Goal: Task Accomplishment & Management: Manage account settings

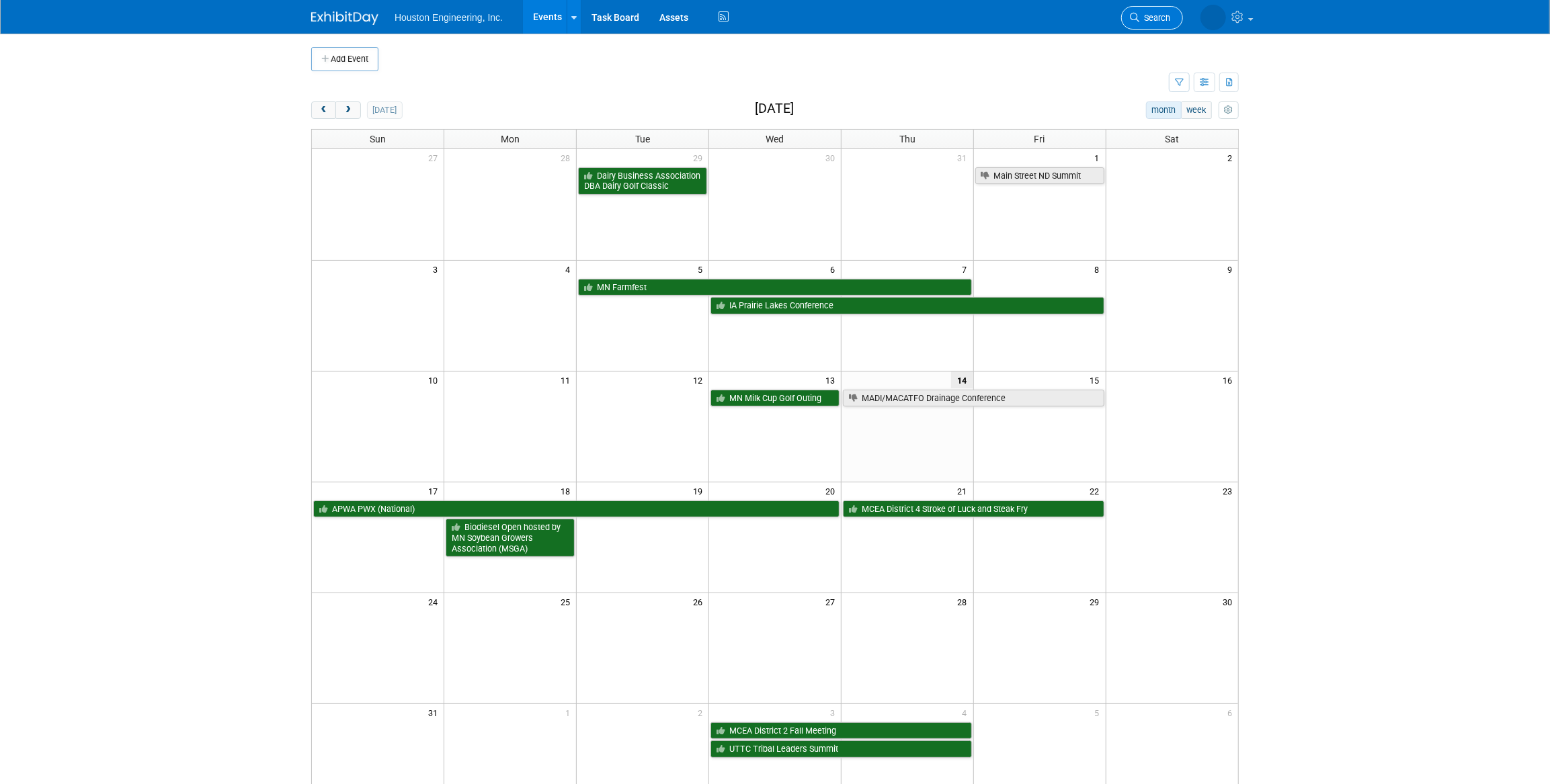
click at [1169, 23] on link "Search" at bounding box center [1152, 18] width 62 height 23
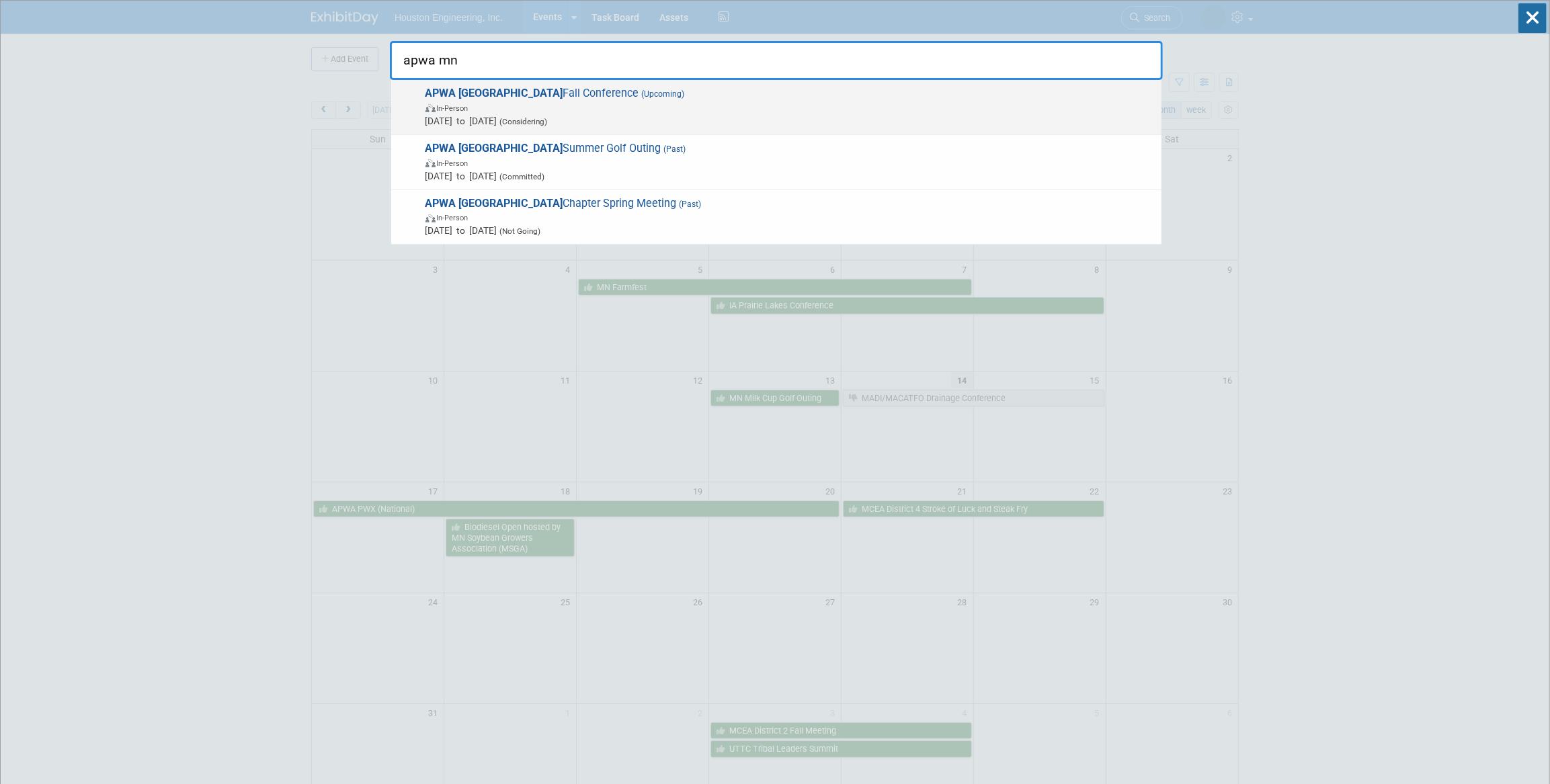
type input "apwa mn"
click at [768, 107] on span "In-Person" at bounding box center [790, 108] width 729 height 14
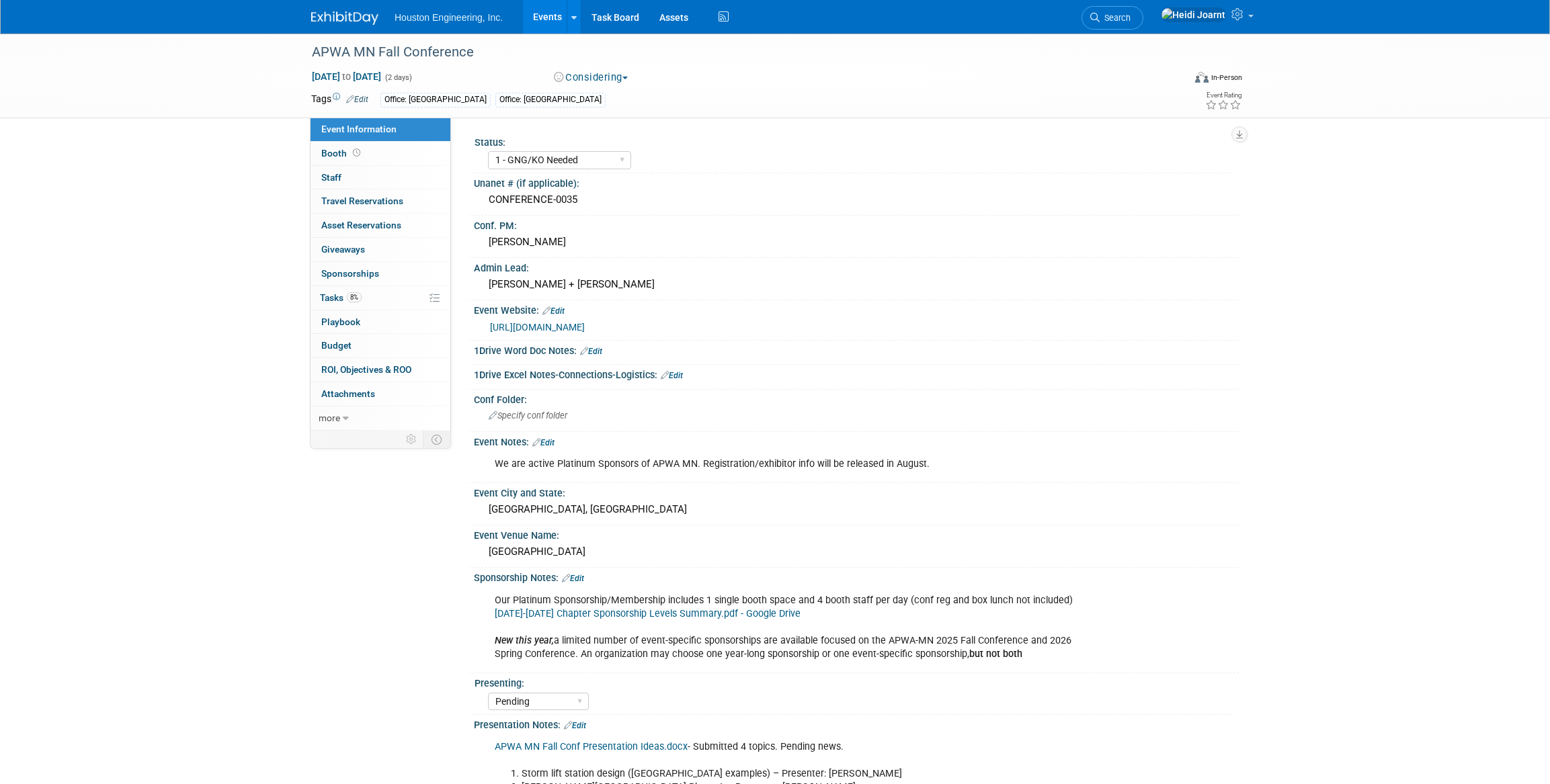
select select "1 - GNG/KO Needed"
select select "Pending"
select select "Multi-sector/Any/All"
click at [366, 297] on link "8% Tasks 8%" at bounding box center [380, 298] width 140 height 23
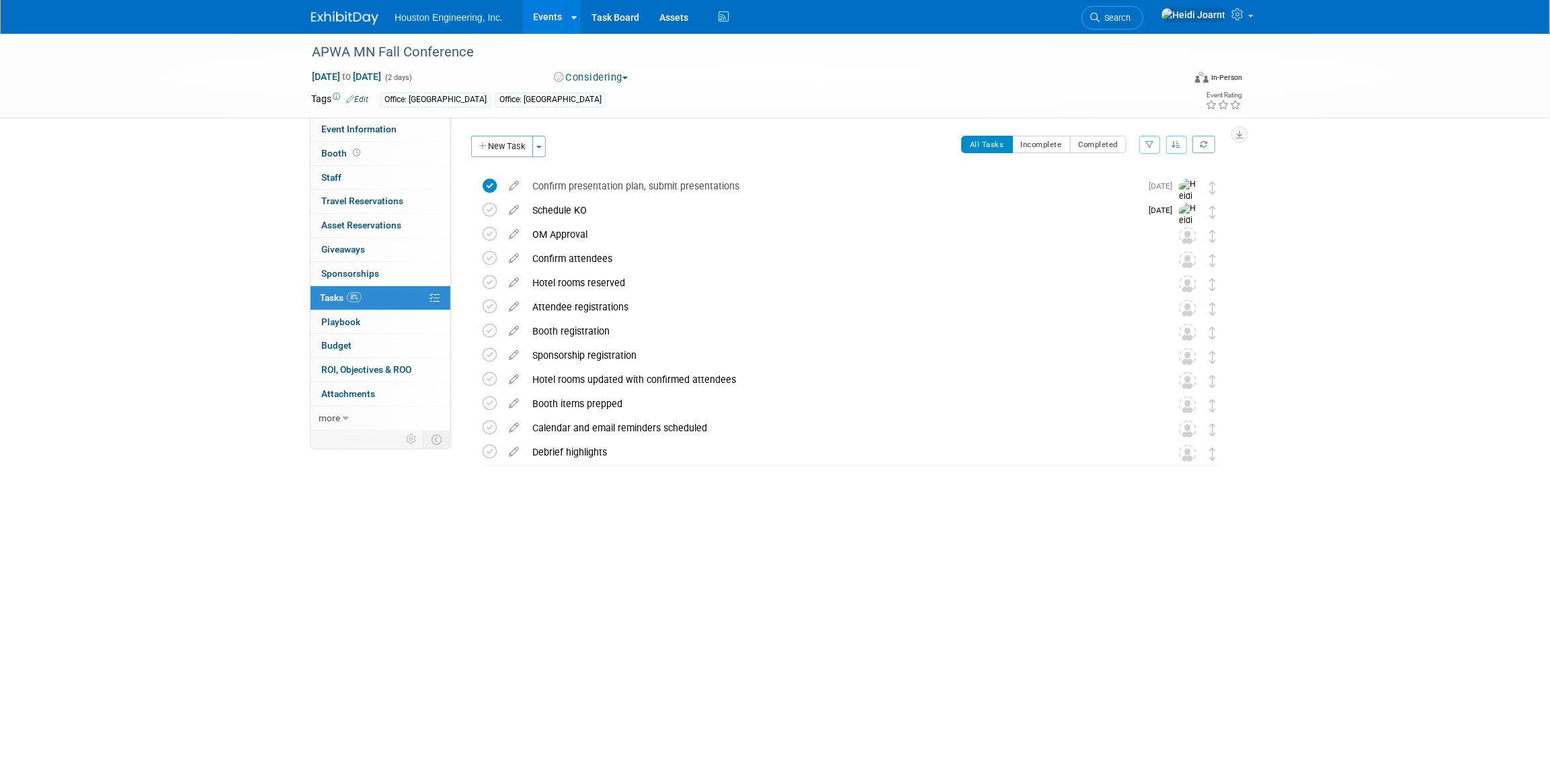
click at [544, 15] on link "Events" at bounding box center [547, 16] width 49 height 34
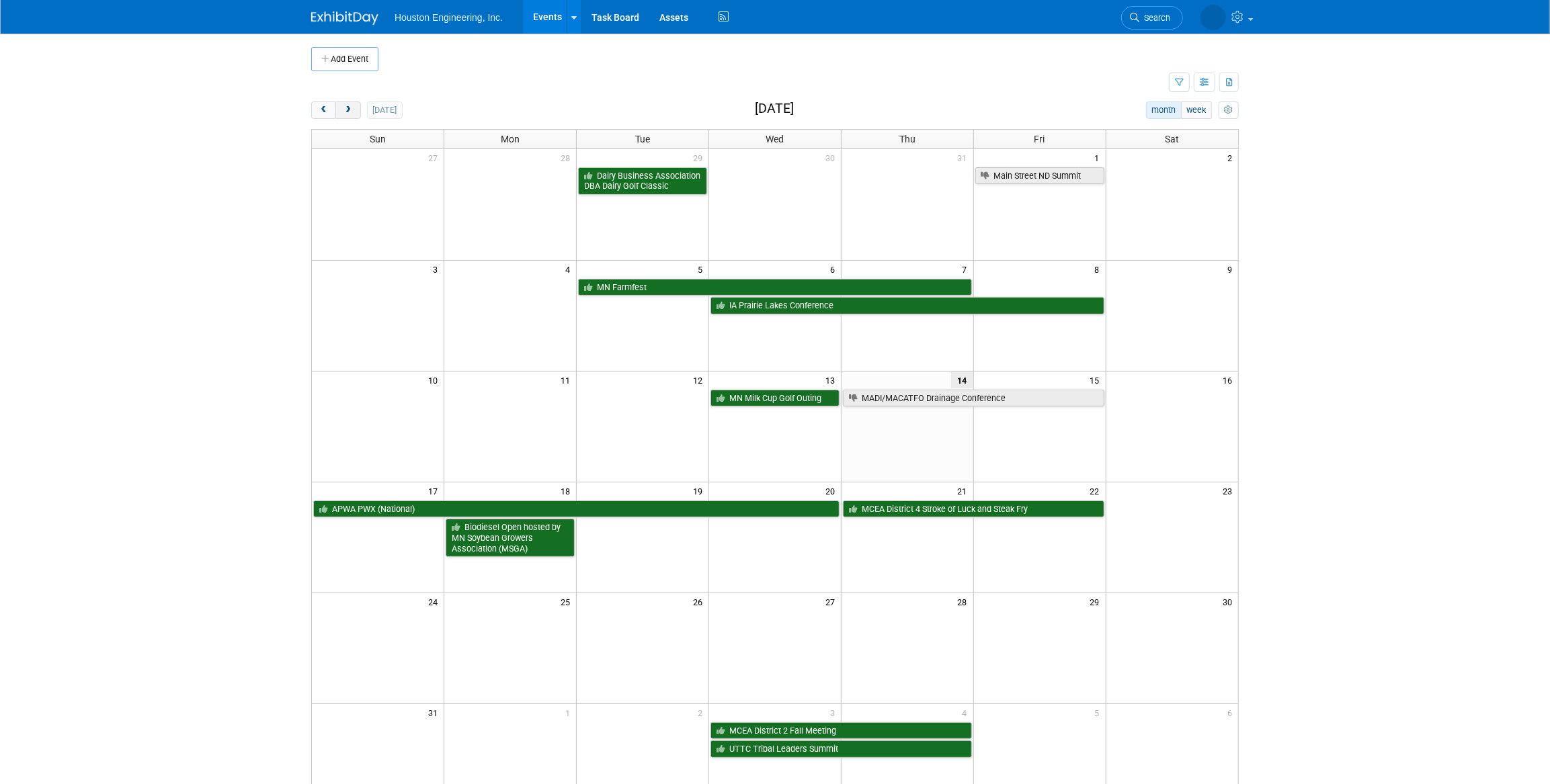
click at [355, 108] on button "next" at bounding box center [348, 110] width 25 height 17
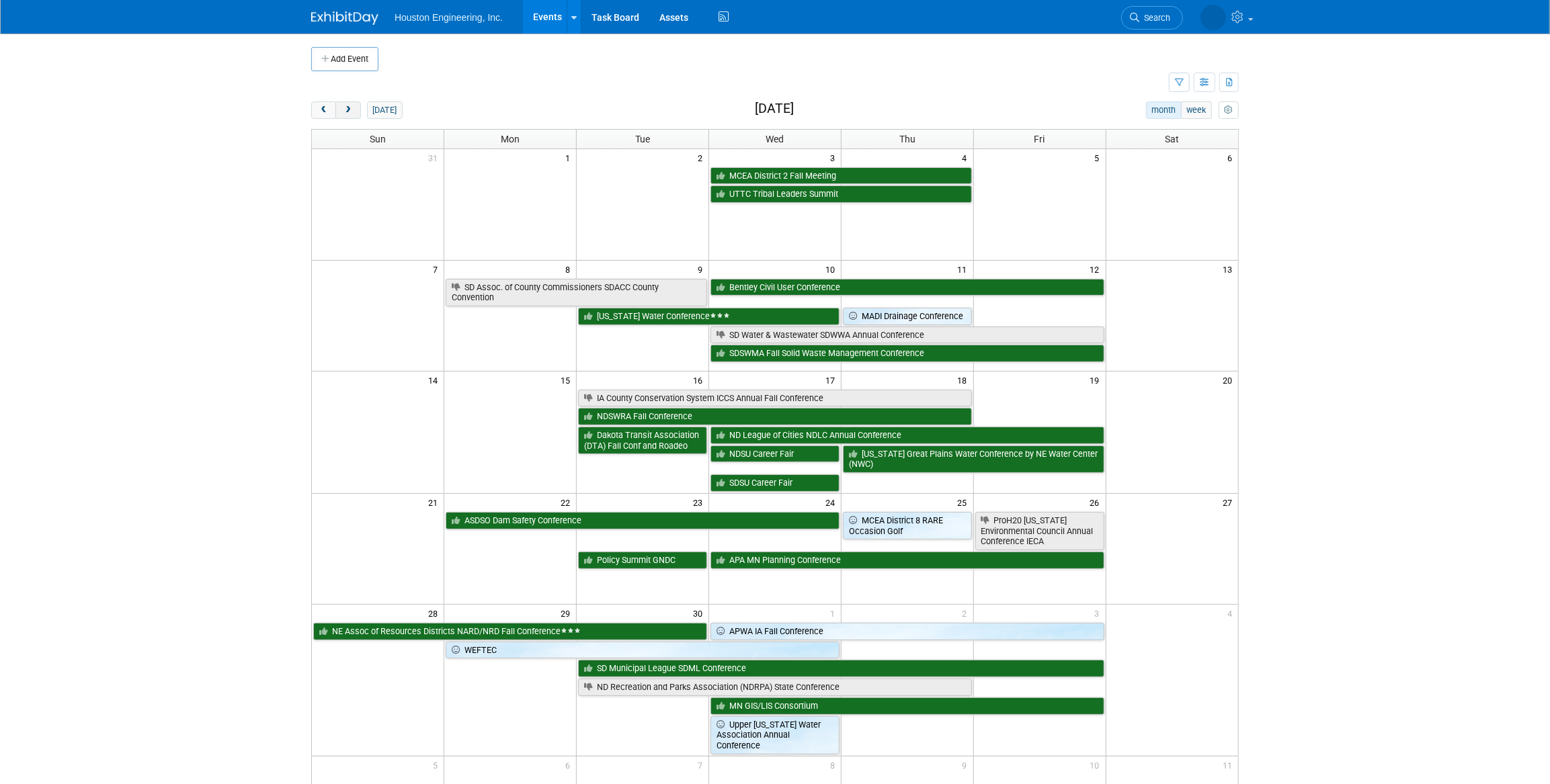
click at [355, 108] on button "next" at bounding box center [348, 110] width 25 height 17
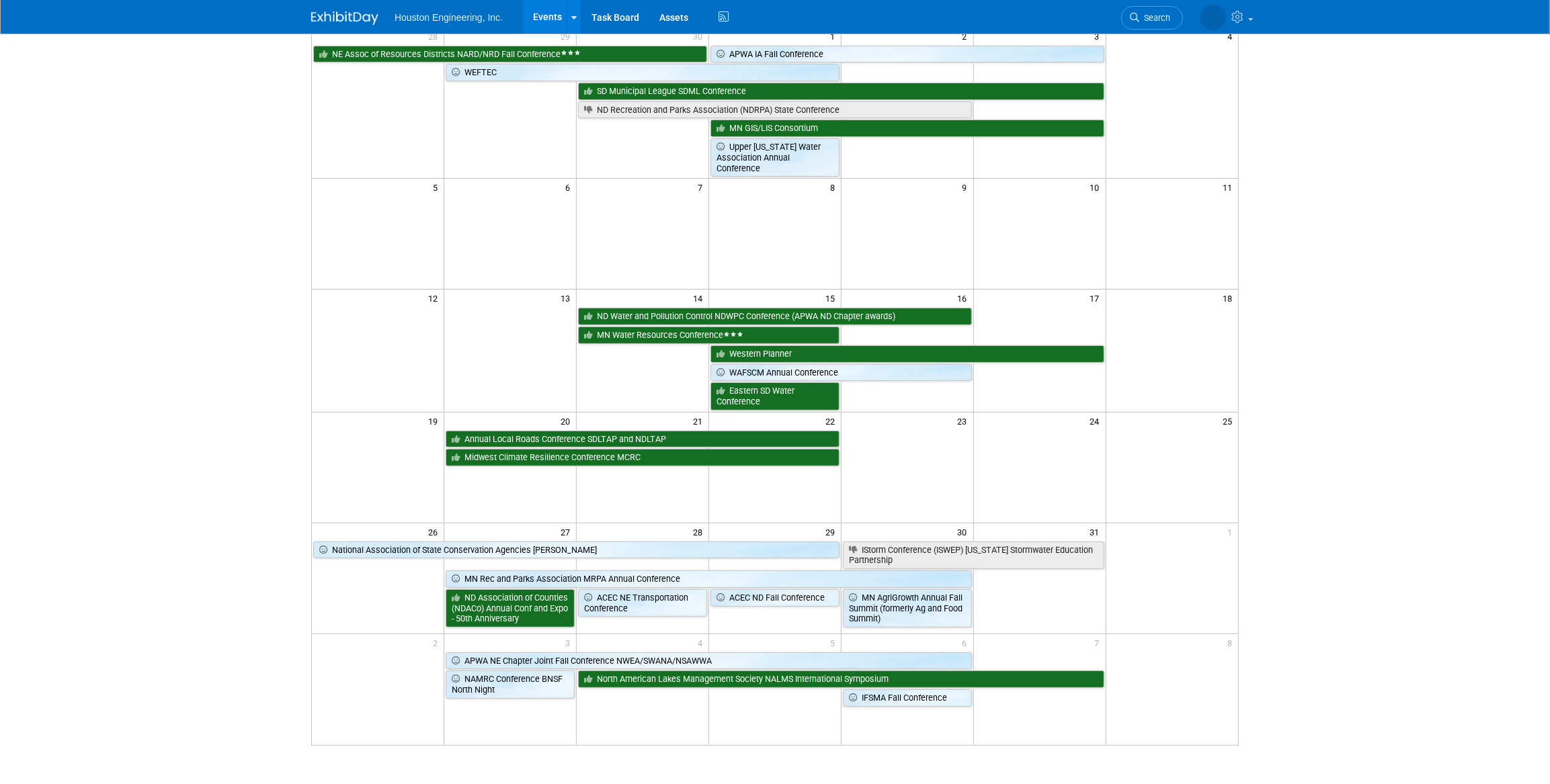
scroll to position [60, 0]
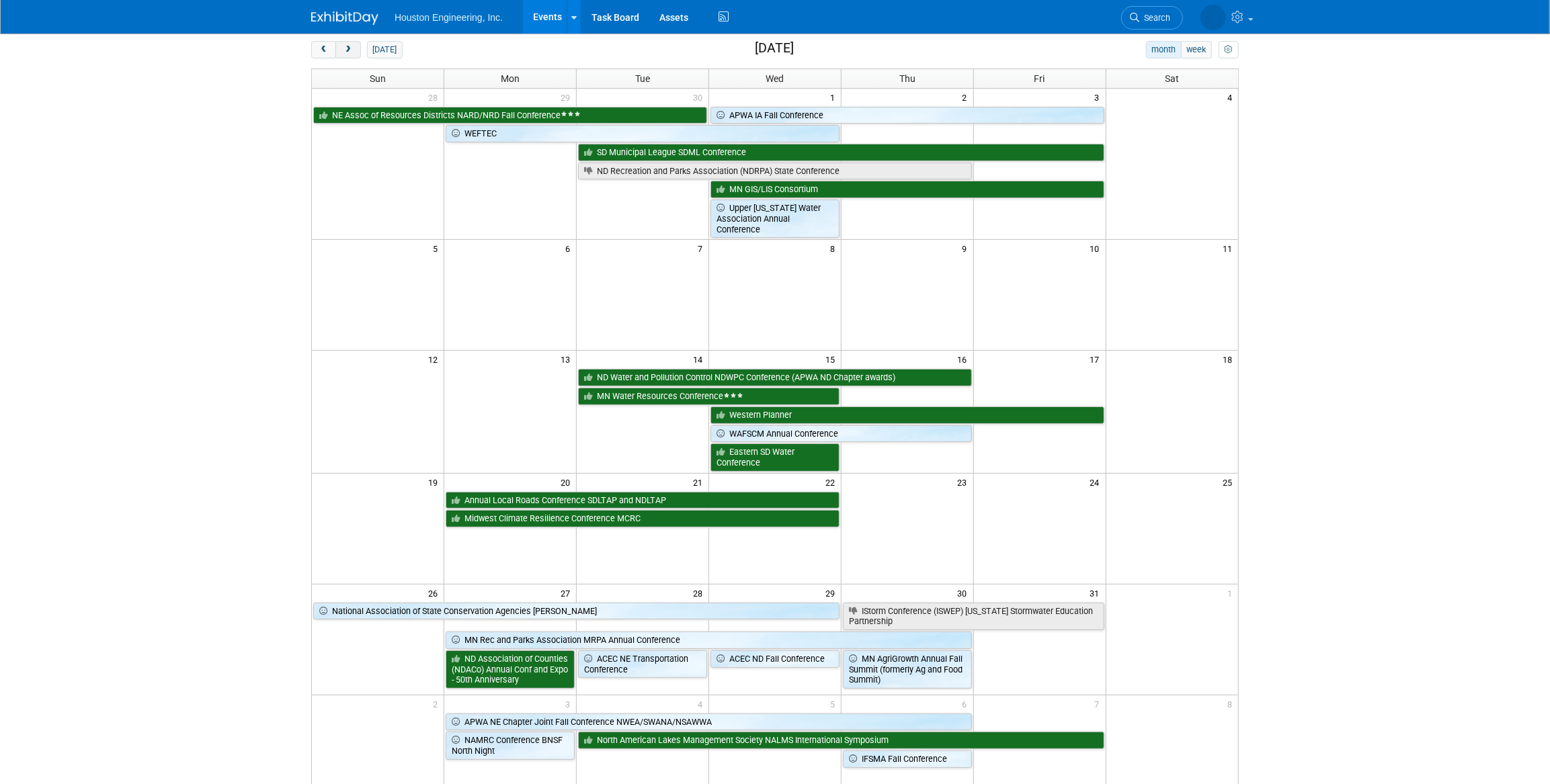
click at [346, 53] on button "next" at bounding box center [348, 49] width 25 height 17
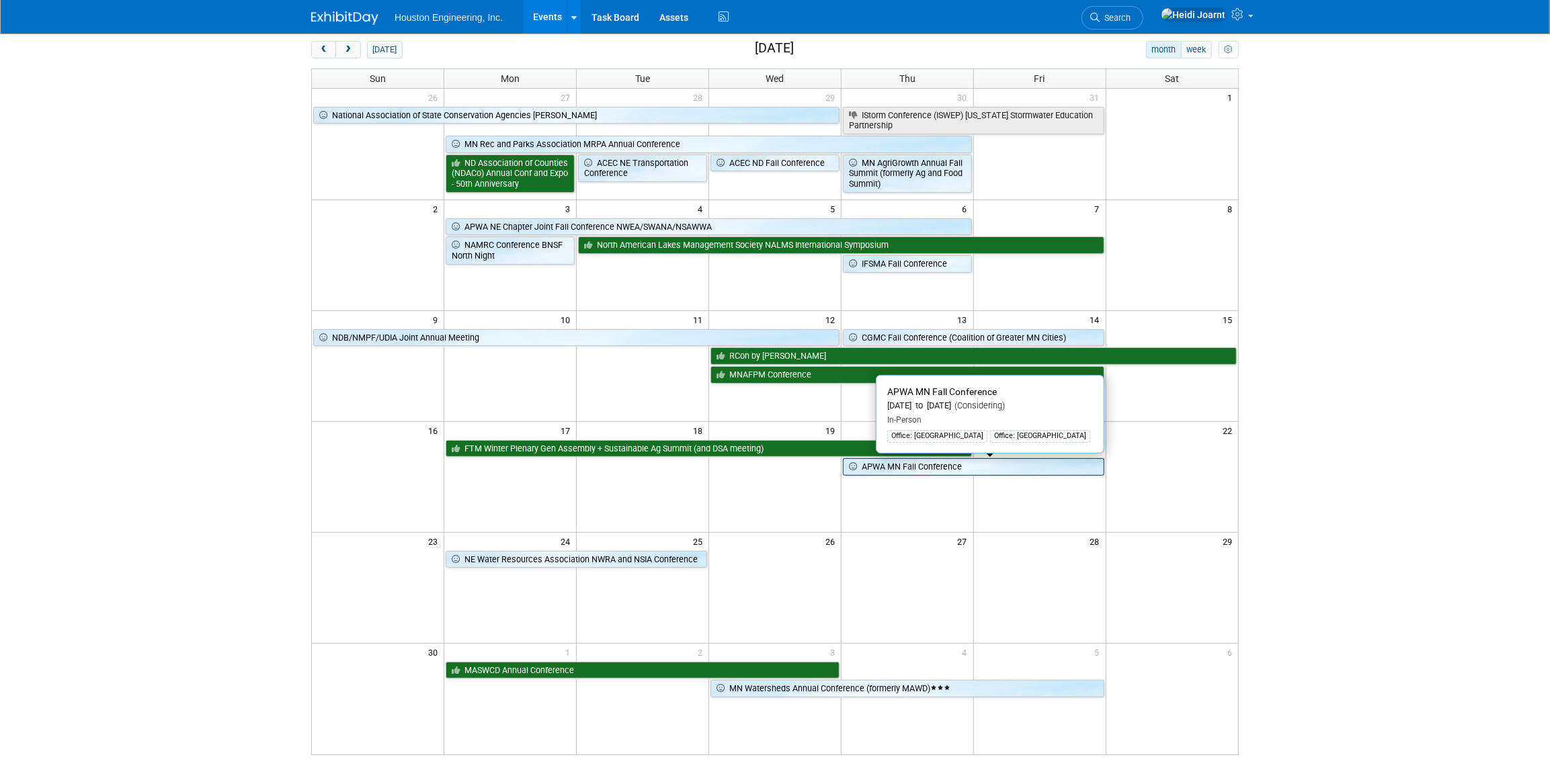
click at [909, 467] on link "APWA MN Fall Conference" at bounding box center [973, 467] width 261 height 17
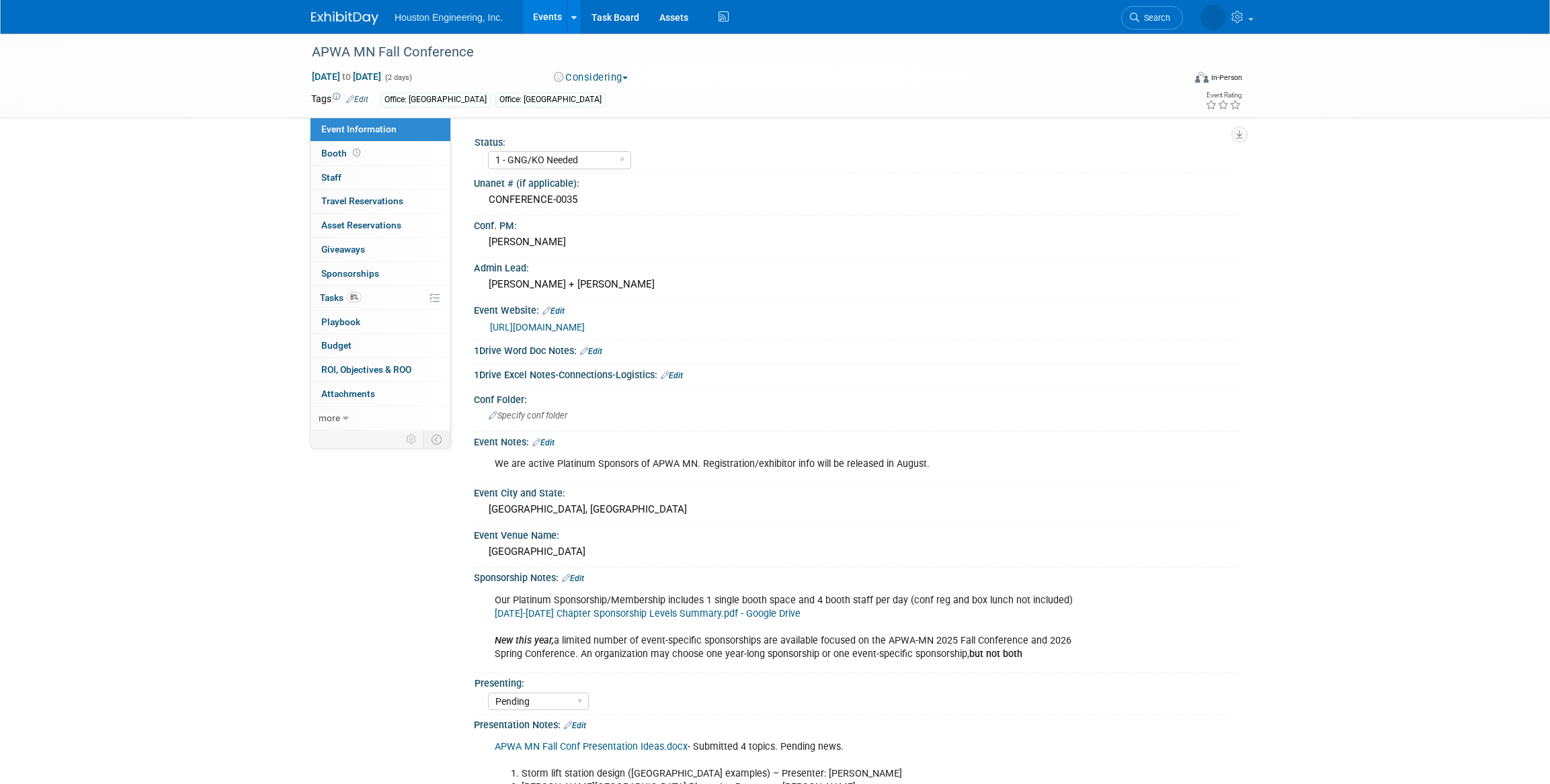
select select "1 - GNG/KO Needed"
select select "Pending"
select select "Multi-sector/Any/All"
click at [597, 72] on button "Considering" at bounding box center [591, 78] width 84 height 14
click at [612, 101] on link "Committed" at bounding box center [603, 99] width 107 height 19
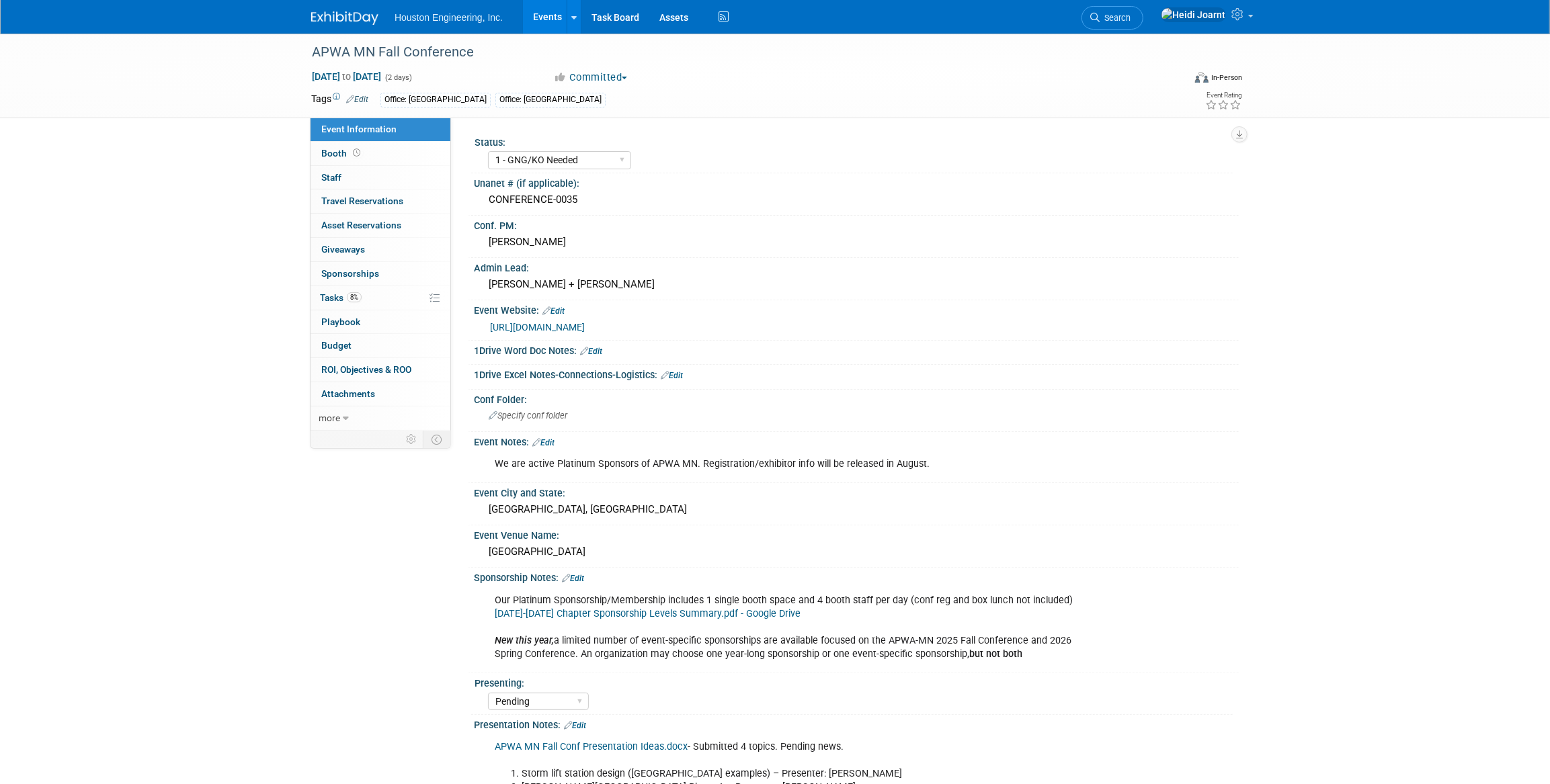
click at [598, 75] on button "Committed" at bounding box center [591, 78] width 84 height 14
click at [611, 114] on link "Considering" at bounding box center [603, 117] width 107 height 19
click at [555, 14] on link "Events" at bounding box center [547, 16] width 49 height 34
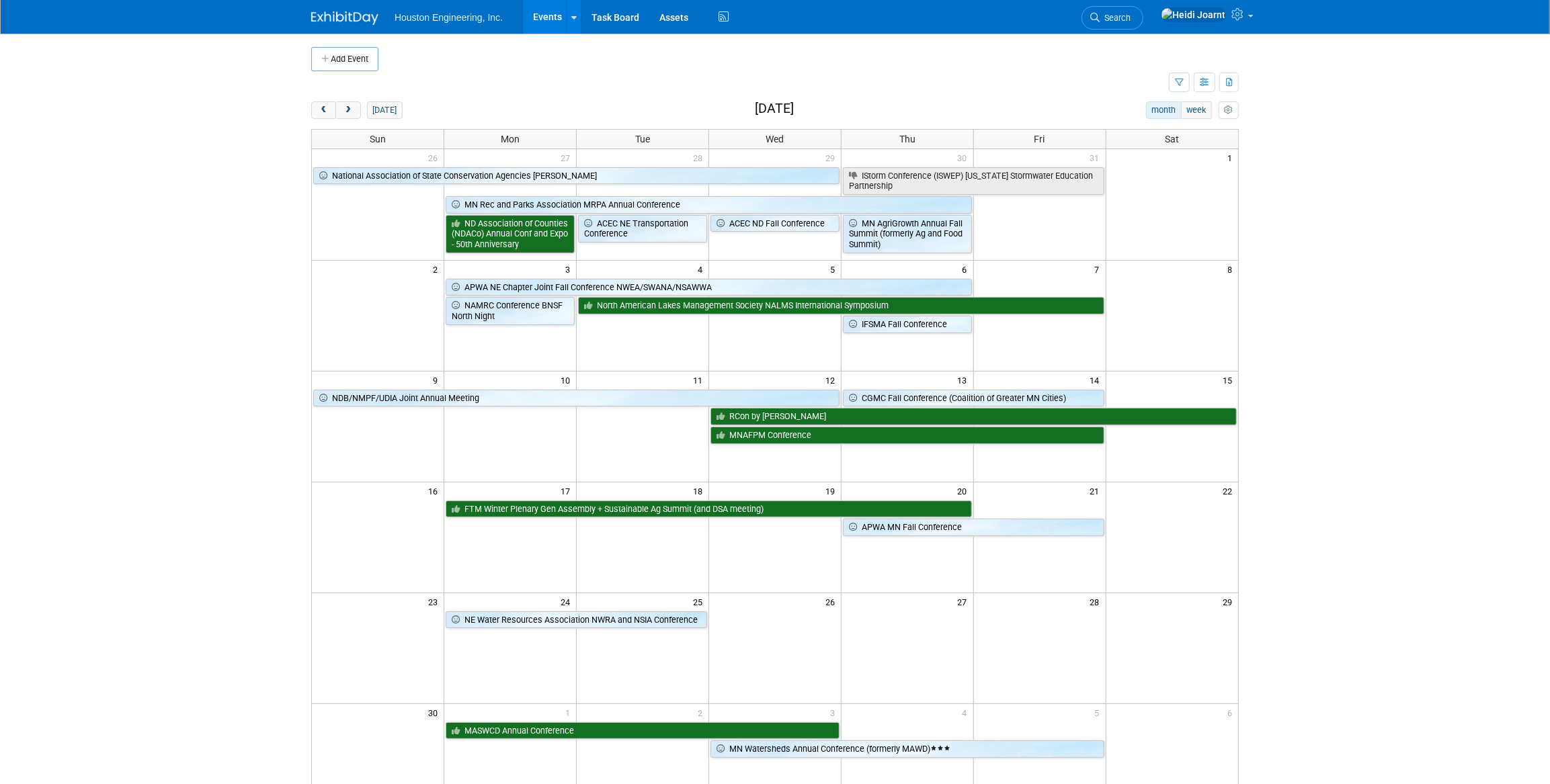
click at [531, 17] on link "Events" at bounding box center [547, 16] width 49 height 34
